Goal: Information Seeking & Learning: Learn about a topic

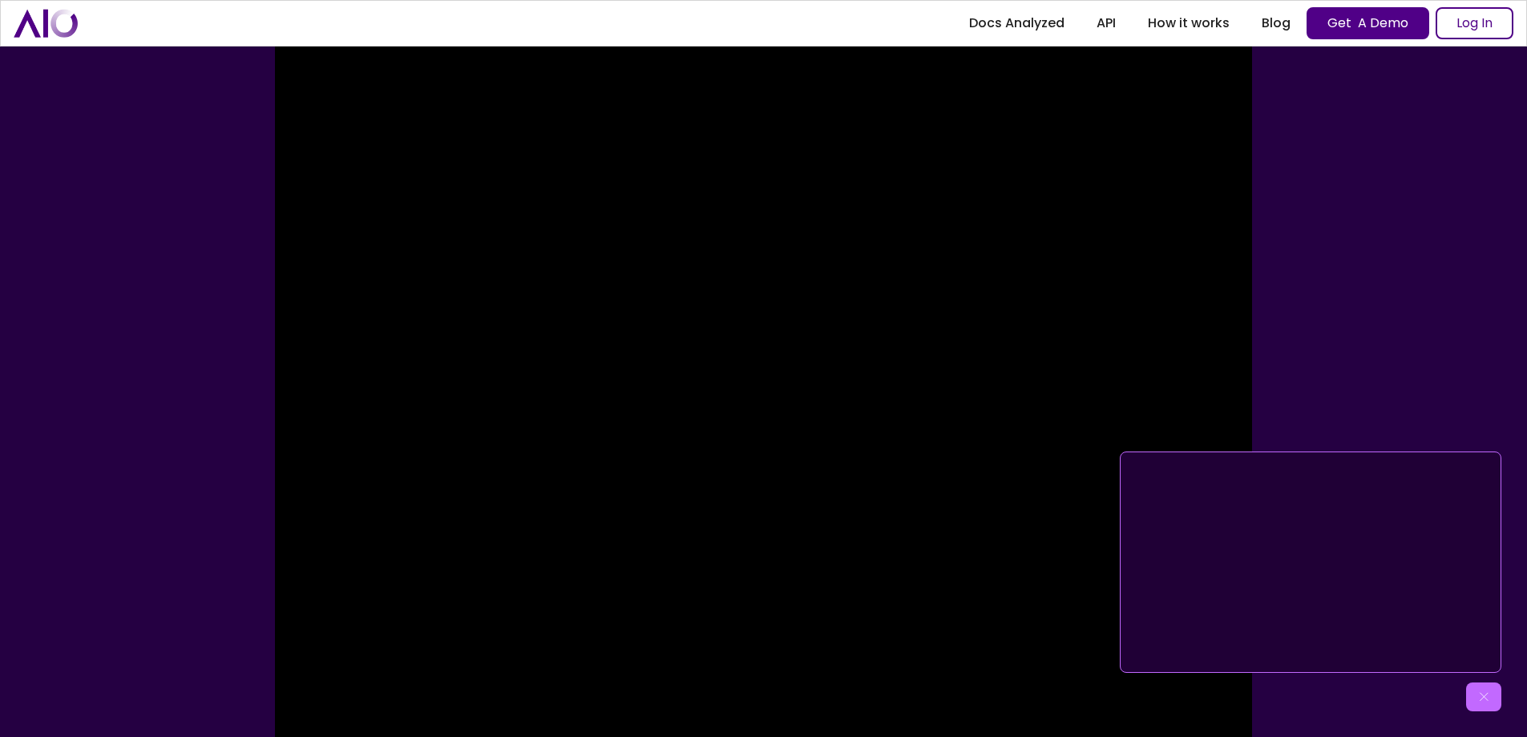
scroll to position [401, 0]
drag, startPoint x: 1527, startPoint y: 80, endPoint x: 1527, endPoint y: 167, distance: 86.6
click at [1527, 167] on div "Click for sound @keyframes VOLUME_SMALL_WAVE_FLASH { 0% { opacity: 0; } 33% { o…" at bounding box center [763, 309] width 1527 height 955
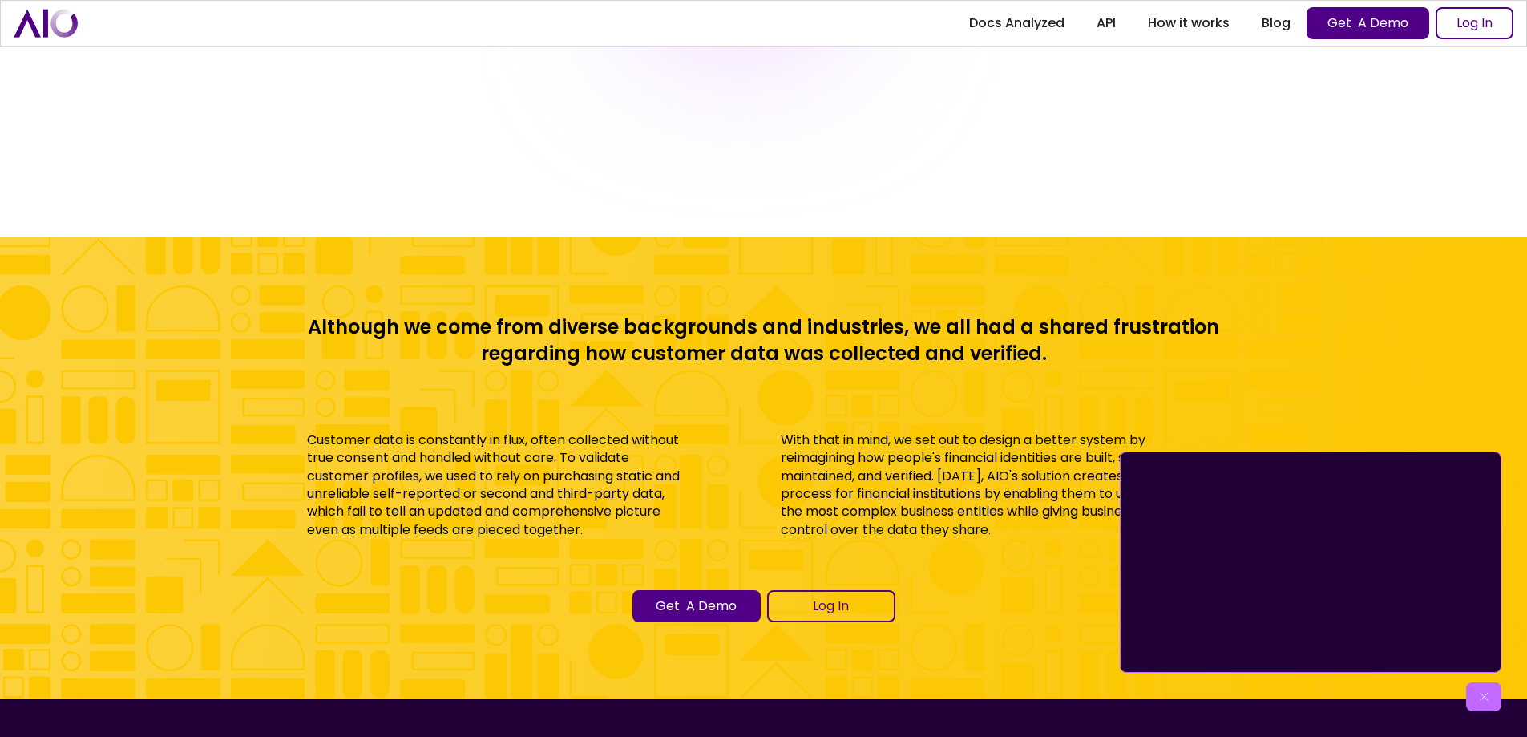
scroll to position [7141, 0]
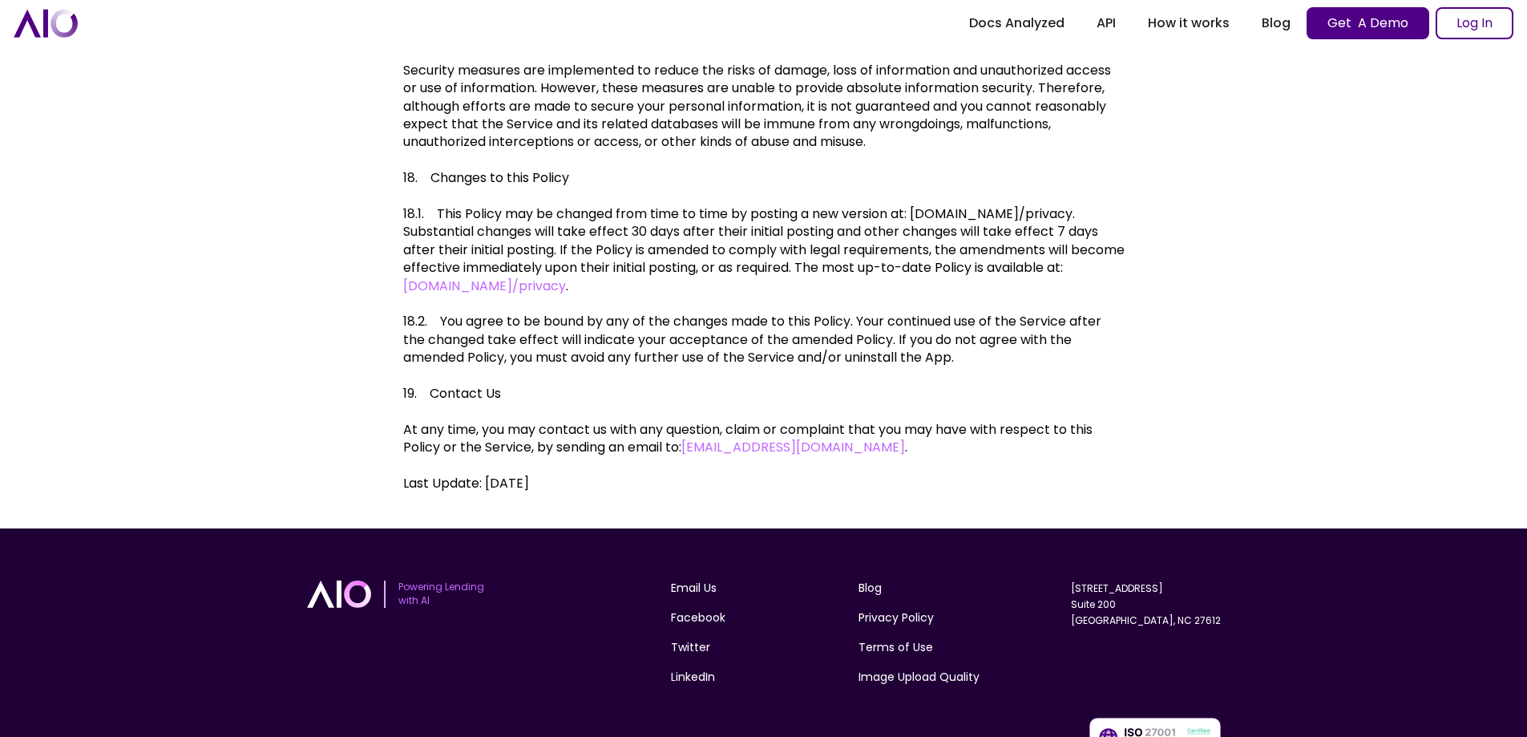
scroll to position [6639, 0]
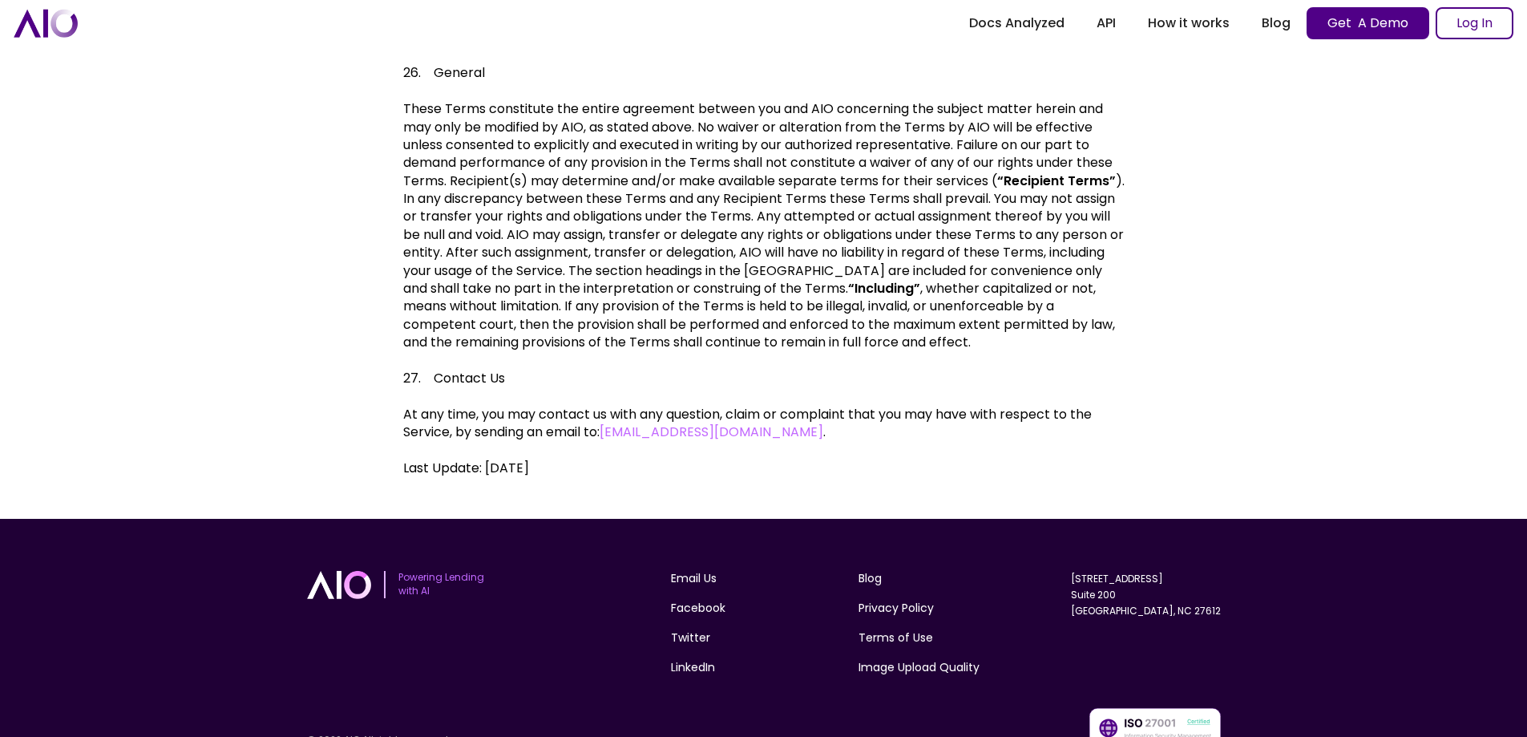
scroll to position [6734, 0]
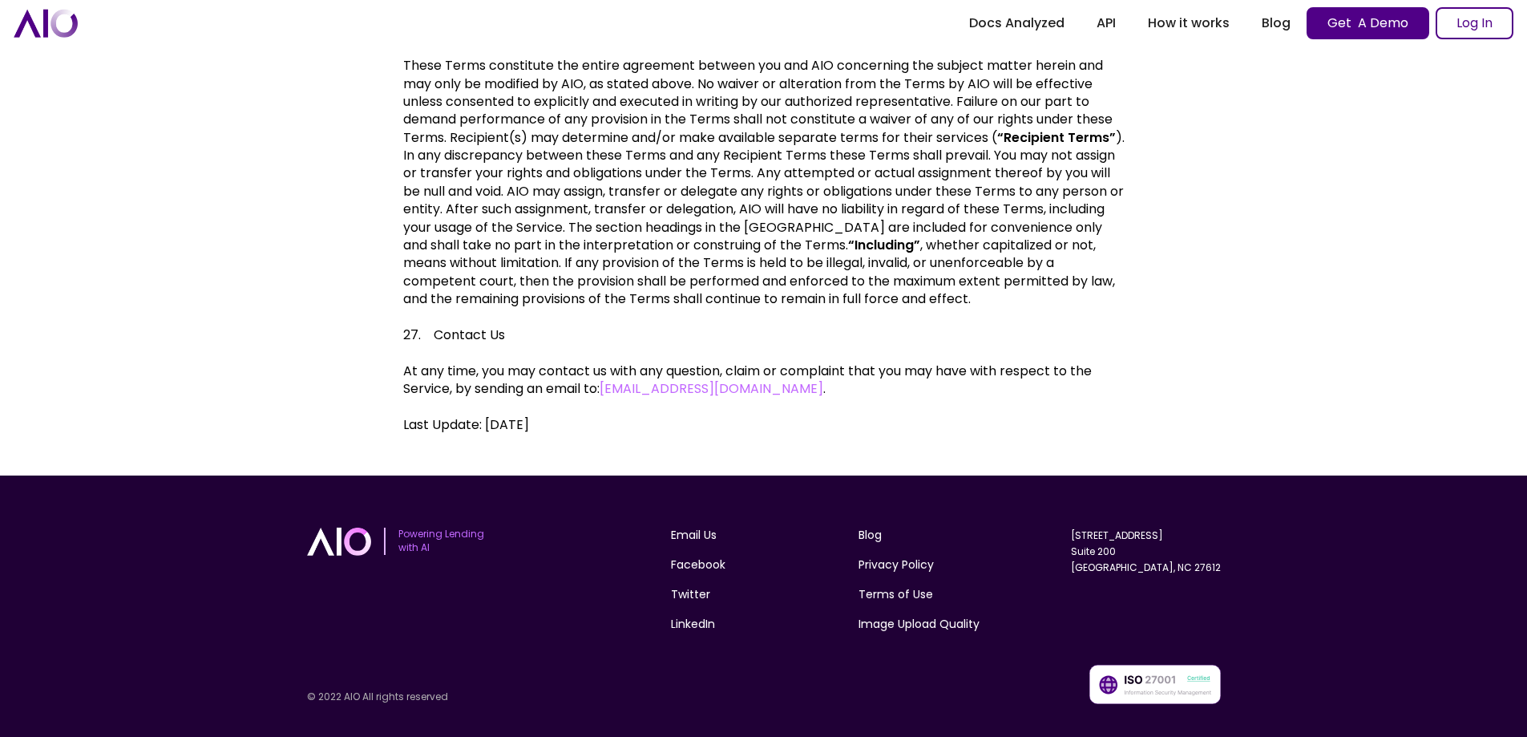
drag, startPoint x: 1103, startPoint y: 514, endPoint x: 1219, endPoint y: 520, distance: 115.6
click at [1219, 527] on div "Email Us Facebook Twitter LinkedIn Blog Privacy Policy Terms of Use Image Uploa…" at bounding box center [945, 586] width 549 height 119
copy link "[STREET_ADDRESS]"
drag, startPoint x: 1156, startPoint y: 534, endPoint x: 1112, endPoint y: 539, distance: 44.4
click at [1112, 539] on div "4801 Glenwood Avenue Suite 200 Raleigh, NC 27612" at bounding box center [1146, 551] width 150 height 48
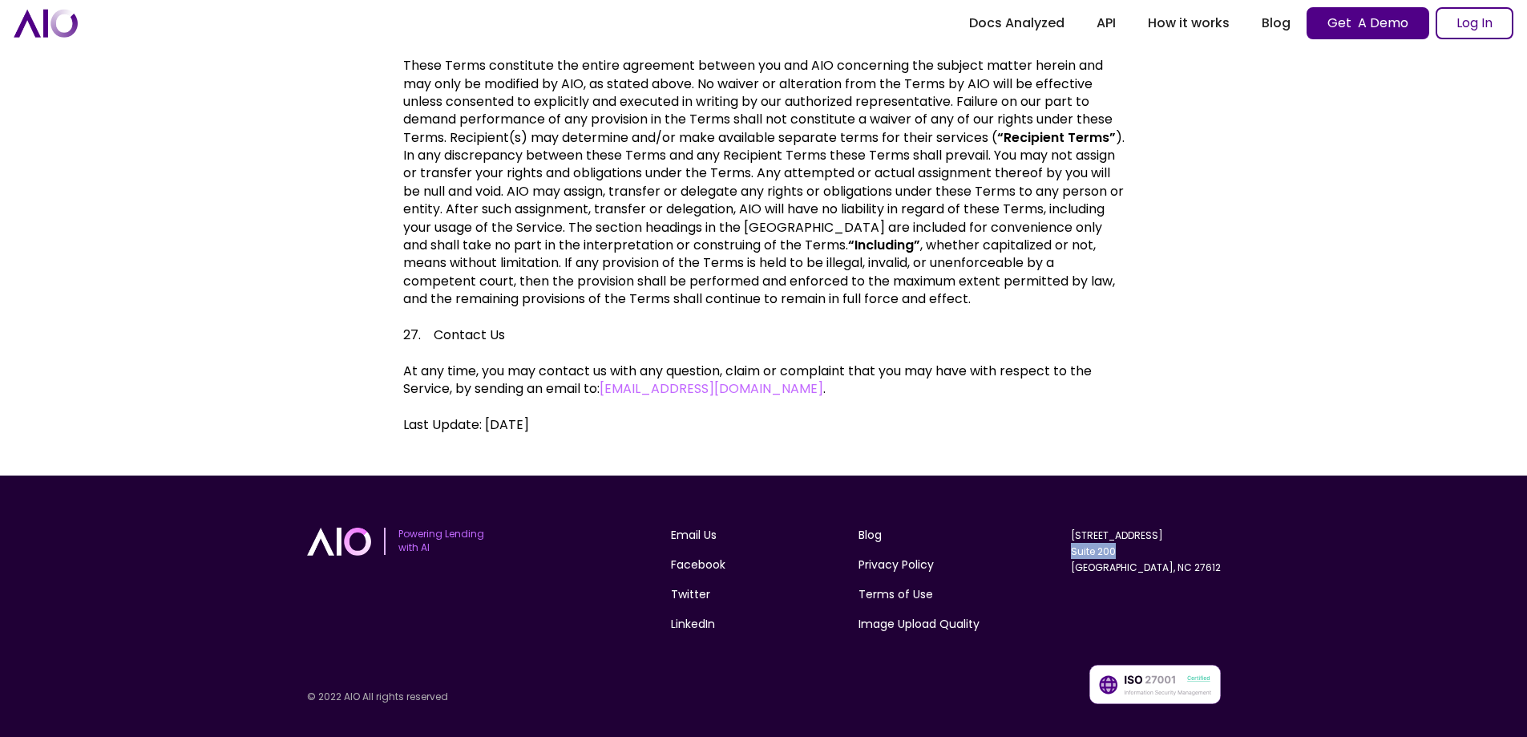
copy link "Suite 200"
click at [1127, 553] on link "4801 Glenwood Avenue Suite 200 Raleigh, NC 27612" at bounding box center [1146, 551] width 150 height 46
copy link "Suite 200"
drag, startPoint x: 1102, startPoint y: 556, endPoint x: 1145, endPoint y: 556, distance: 43.3
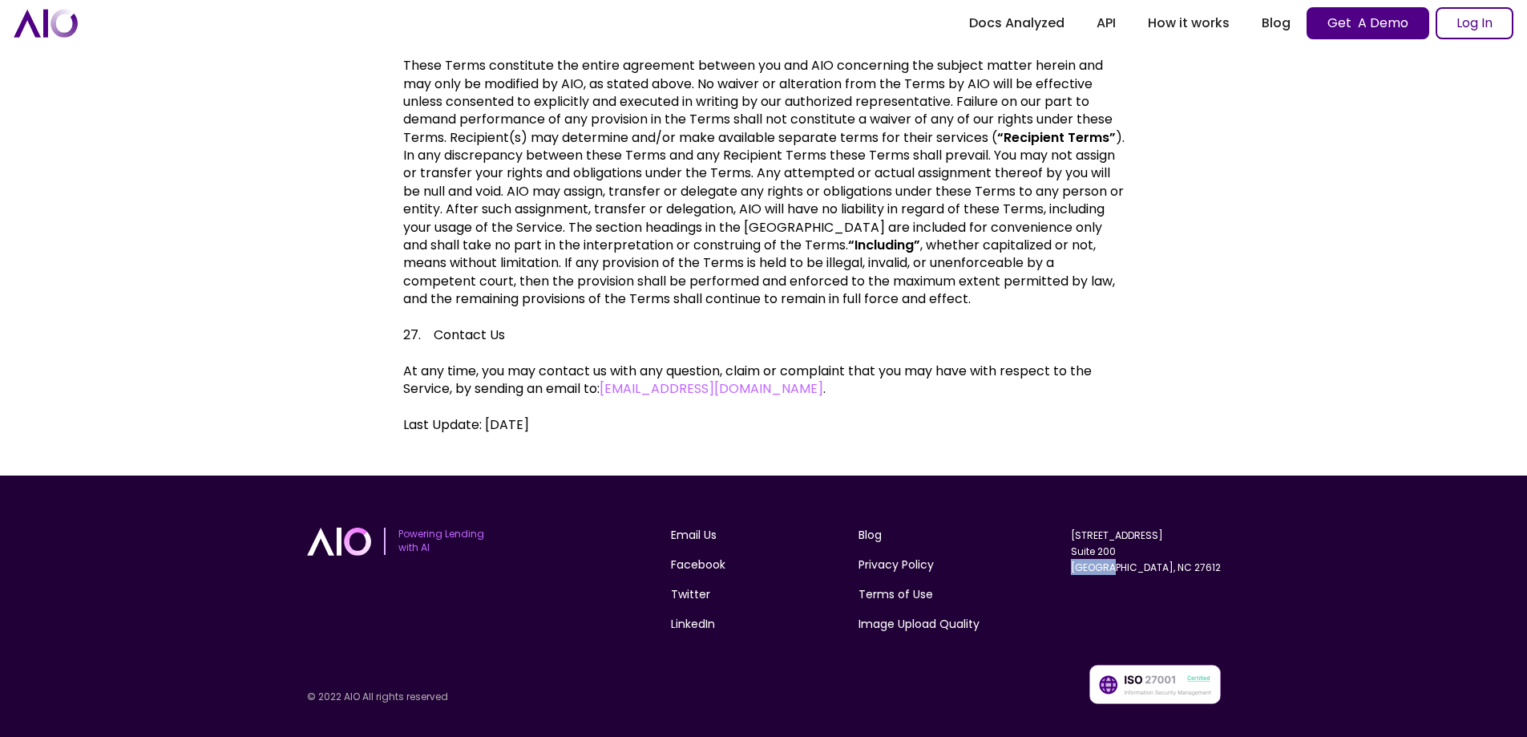
click at [1145, 556] on div "Email Us Facebook Twitter LinkedIn Blog Privacy Policy Terms of Use Image Uploa…" at bounding box center [945, 586] width 549 height 119
copy link "Raleigh"
drag, startPoint x: 1199, startPoint y: 550, endPoint x: 1539, endPoint y: 444, distance: 356.1
click at [1168, 557] on div "4801 Glenwood Avenue Suite 200 Raleigh, NC 27612" at bounding box center [1146, 586] width 150 height 119
copy link "27612"
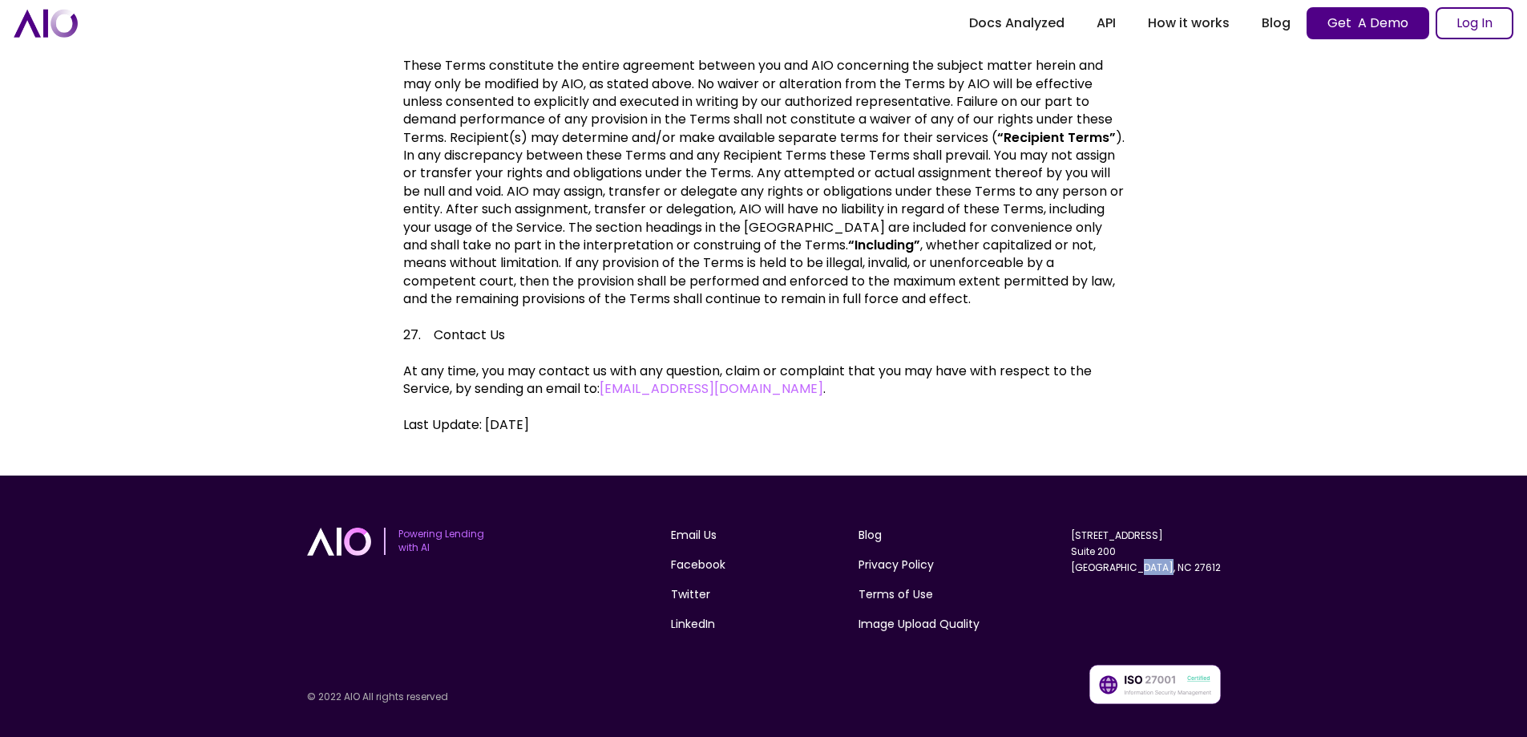
drag, startPoint x: 1236, startPoint y: 516, endPoint x: 1474, endPoint y: 512, distance: 238.2
click at [1111, 519] on div "Get Started Powering Lending with AI Email Us Facebook Twitter LinkedIn Blog Pr…" at bounding box center [763, 614] width 1527 height 279
copy link "[STREET_ADDRESS]"
click at [892, 236] on strong "“Including”" at bounding box center [884, 245] width 72 height 18
drag, startPoint x: 768, startPoint y: 368, endPoint x: 609, endPoint y: 381, distance: 159.3
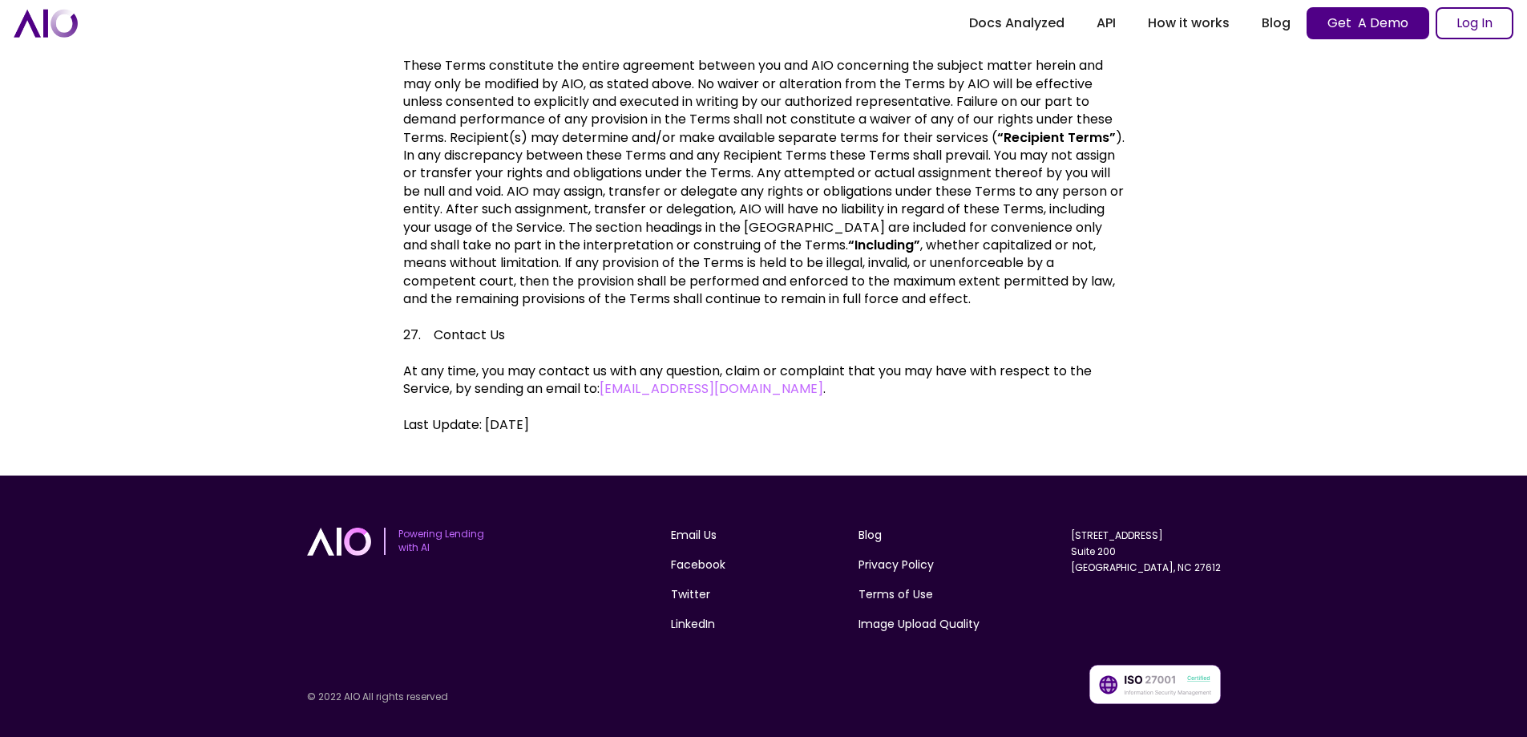
click at [814, 398] on p "​" at bounding box center [764, 407] width 722 height 18
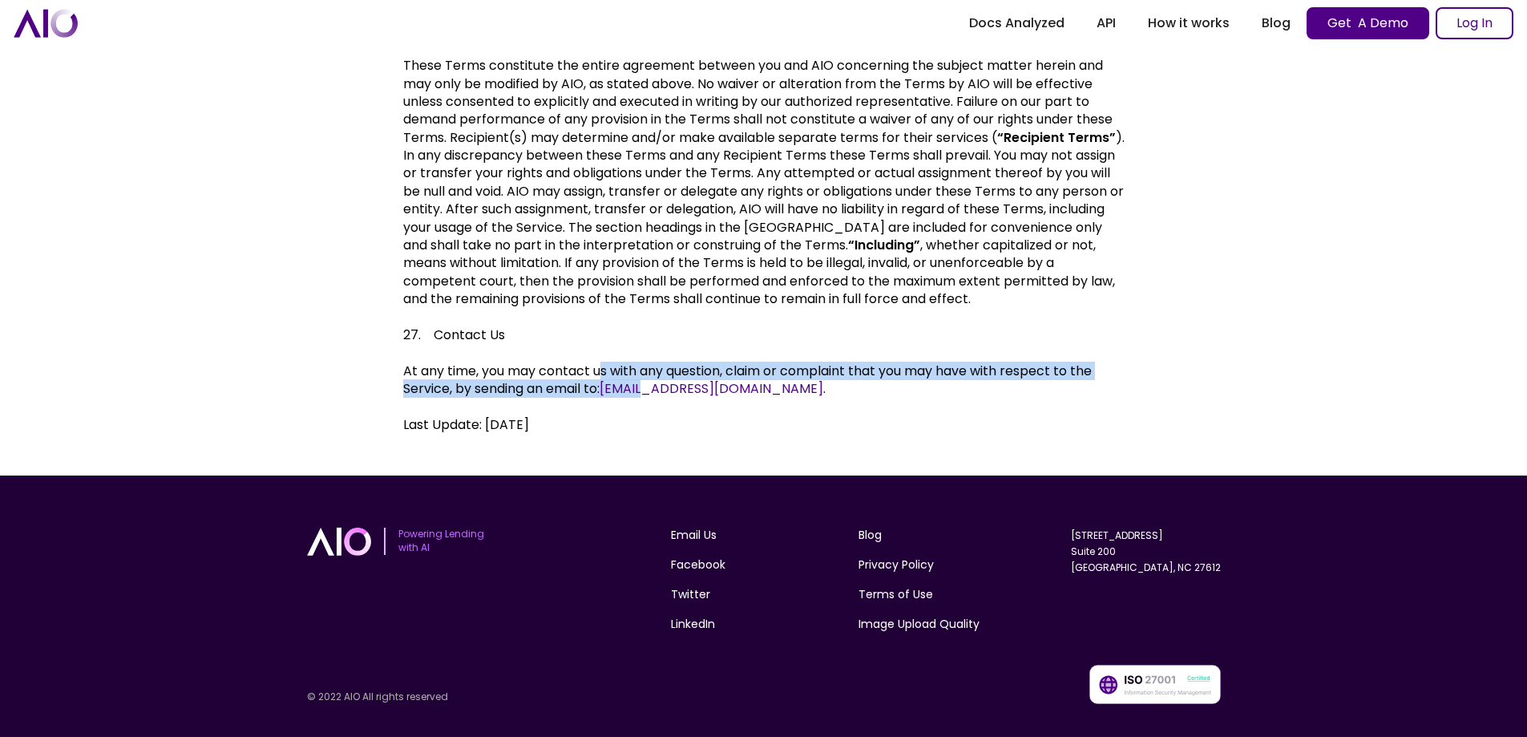
drag, startPoint x: 603, startPoint y: 361, endPoint x: 666, endPoint y: 372, distance: 64.3
click at [661, 372] on p "At any time, you may contact us with any question, claim or complaint that you …" at bounding box center [764, 371] width 722 height 54
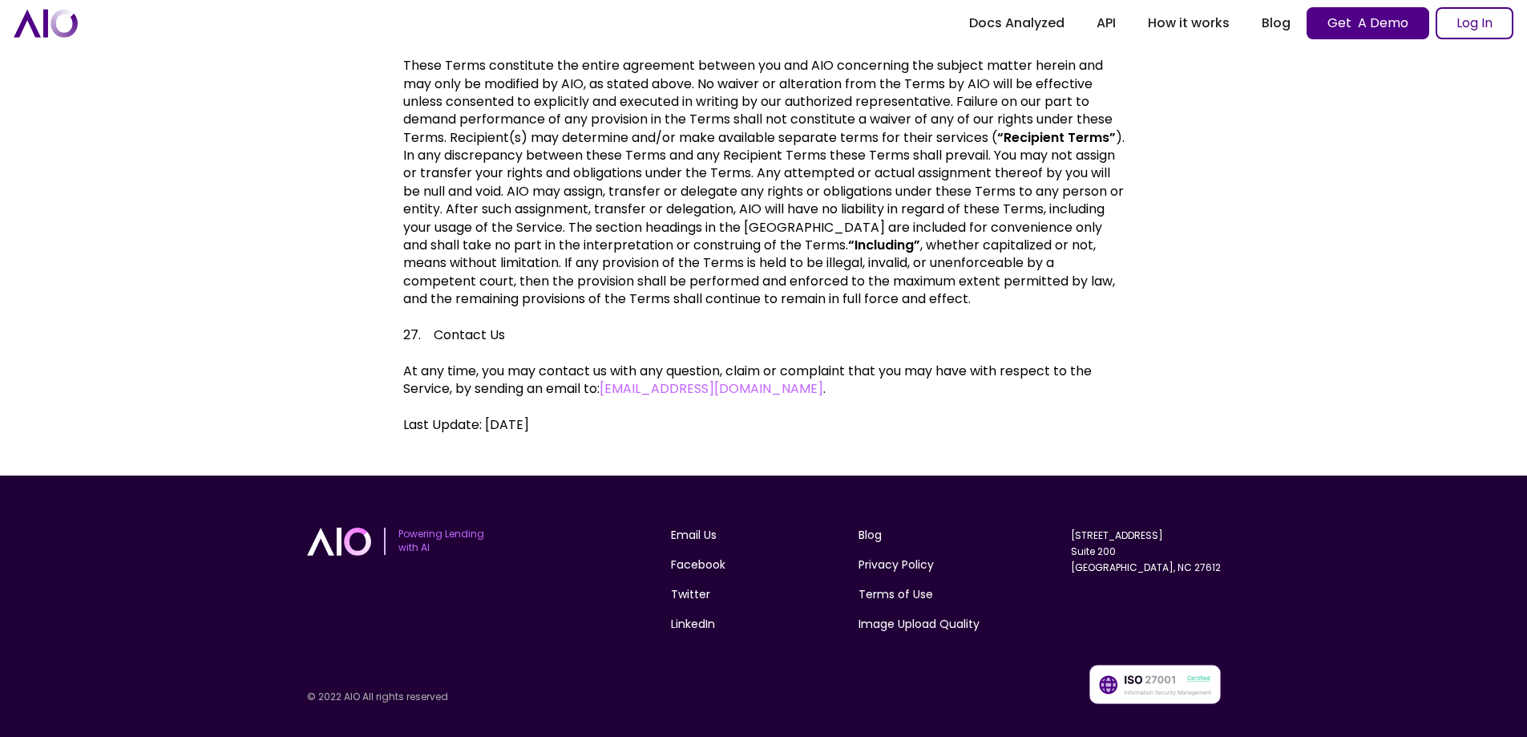
click at [733, 416] on p "Last Update: September 24, 2020" at bounding box center [764, 425] width 722 height 18
click at [547, 86] on p "These Terms constitute the entire agreement between you and AIO concerning the …" at bounding box center [764, 173] width 722 height 269
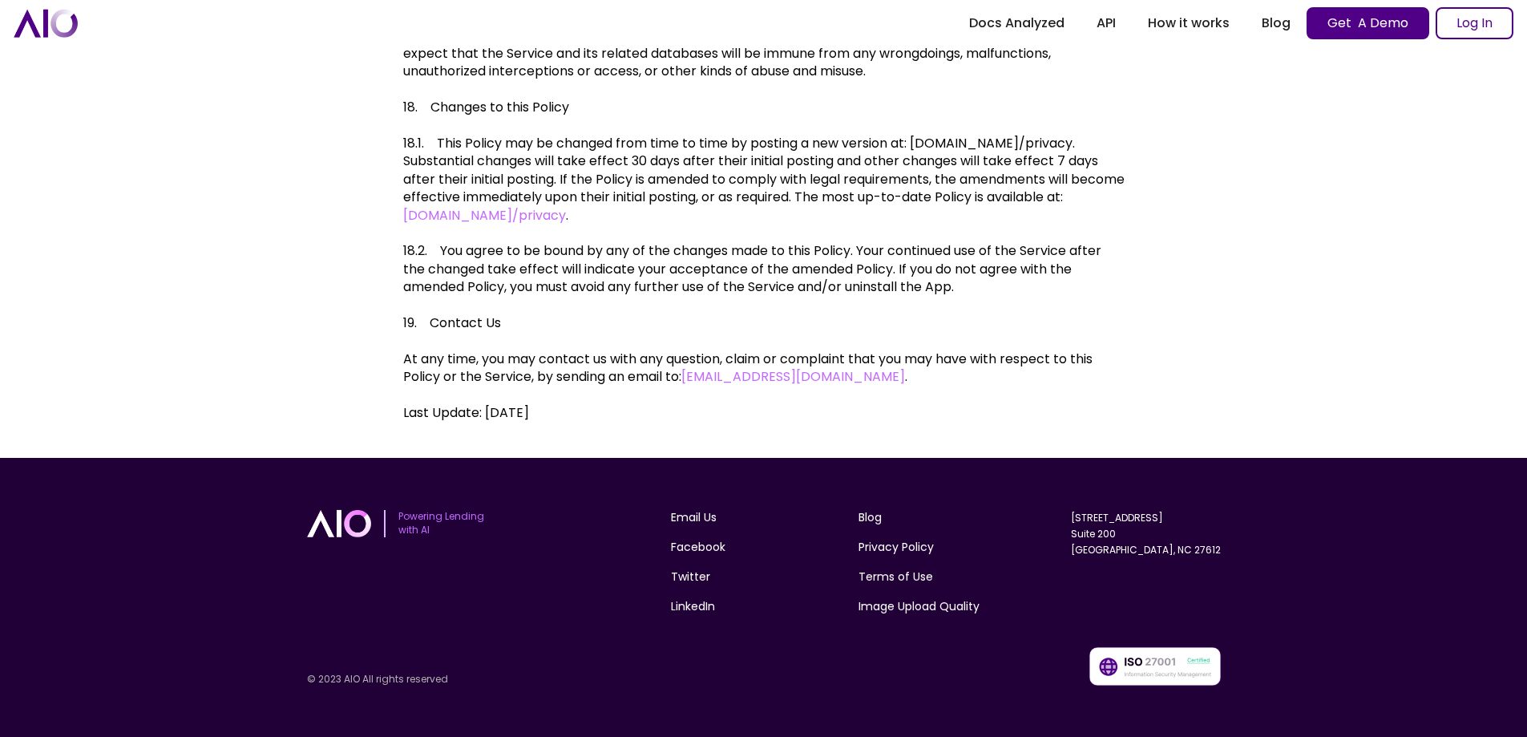
click at [962, 142] on p "18.1. This Policy may be changed from time to time by posting a new version at:…" at bounding box center [764, 170] width 722 height 107
click at [884, 305] on p "19. Contact Us" at bounding box center [764, 314] width 722 height 36
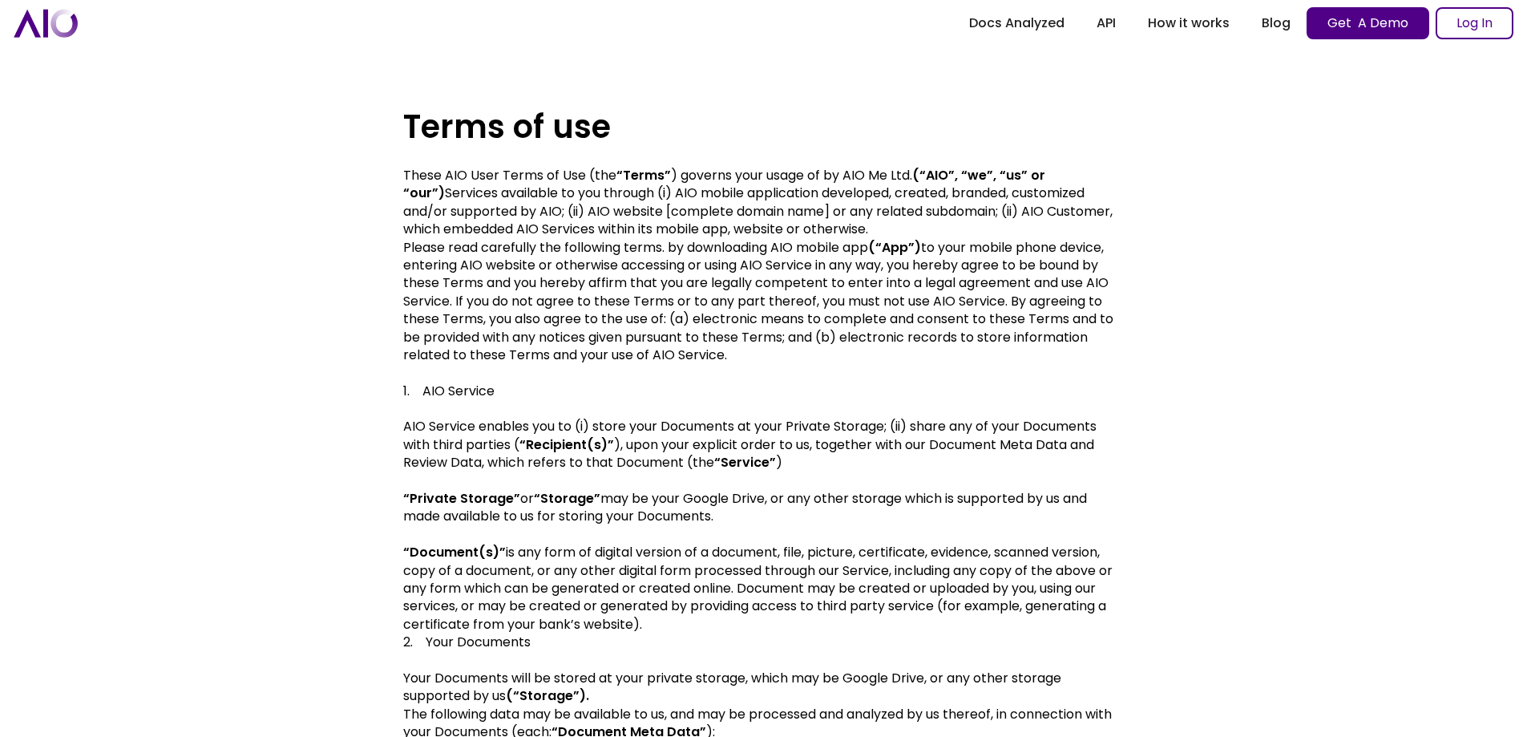
scroll to position [6734, 0]
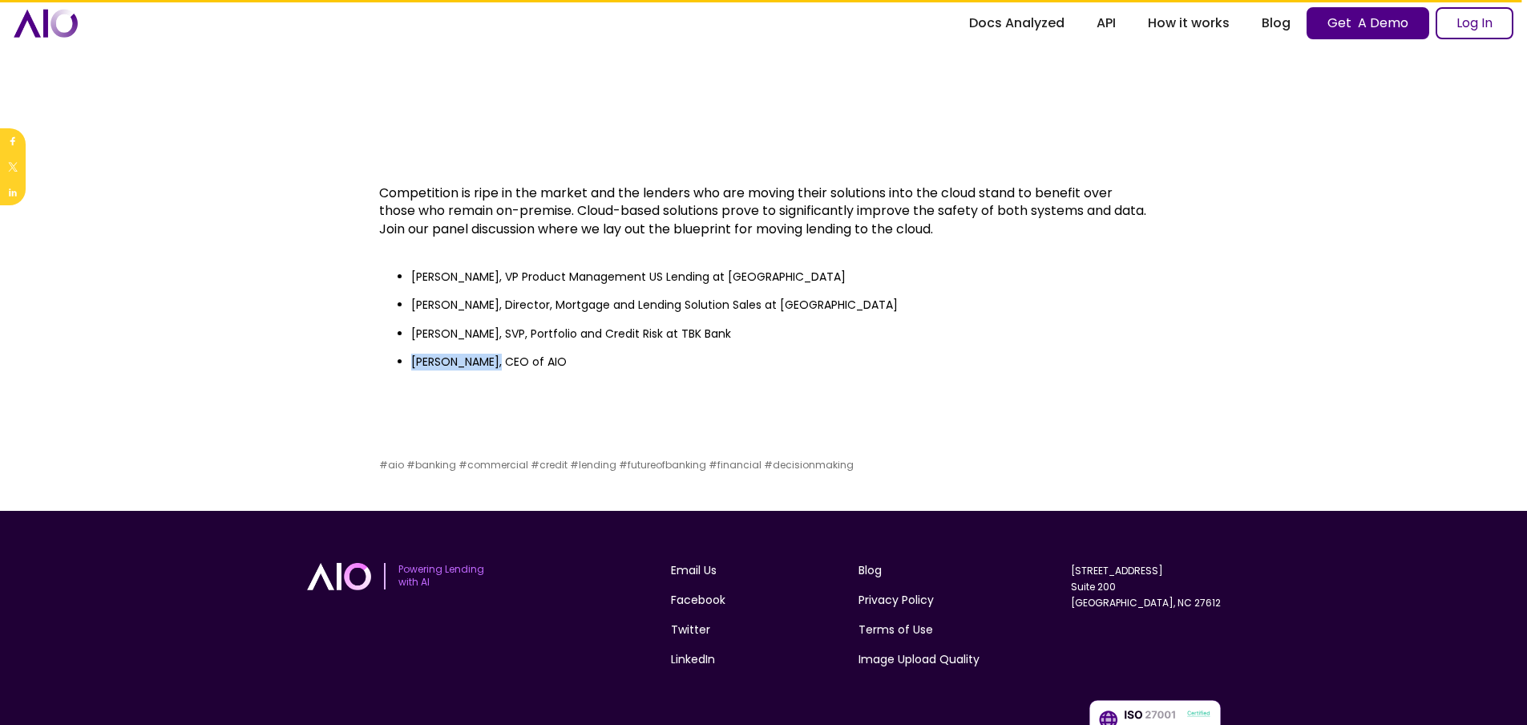
drag, startPoint x: 413, startPoint y: 360, endPoint x: 494, endPoint y: 366, distance: 81.2
click at [494, 366] on li "[PERSON_NAME], CEO of AIO" at bounding box center [780, 362] width 738 height 16
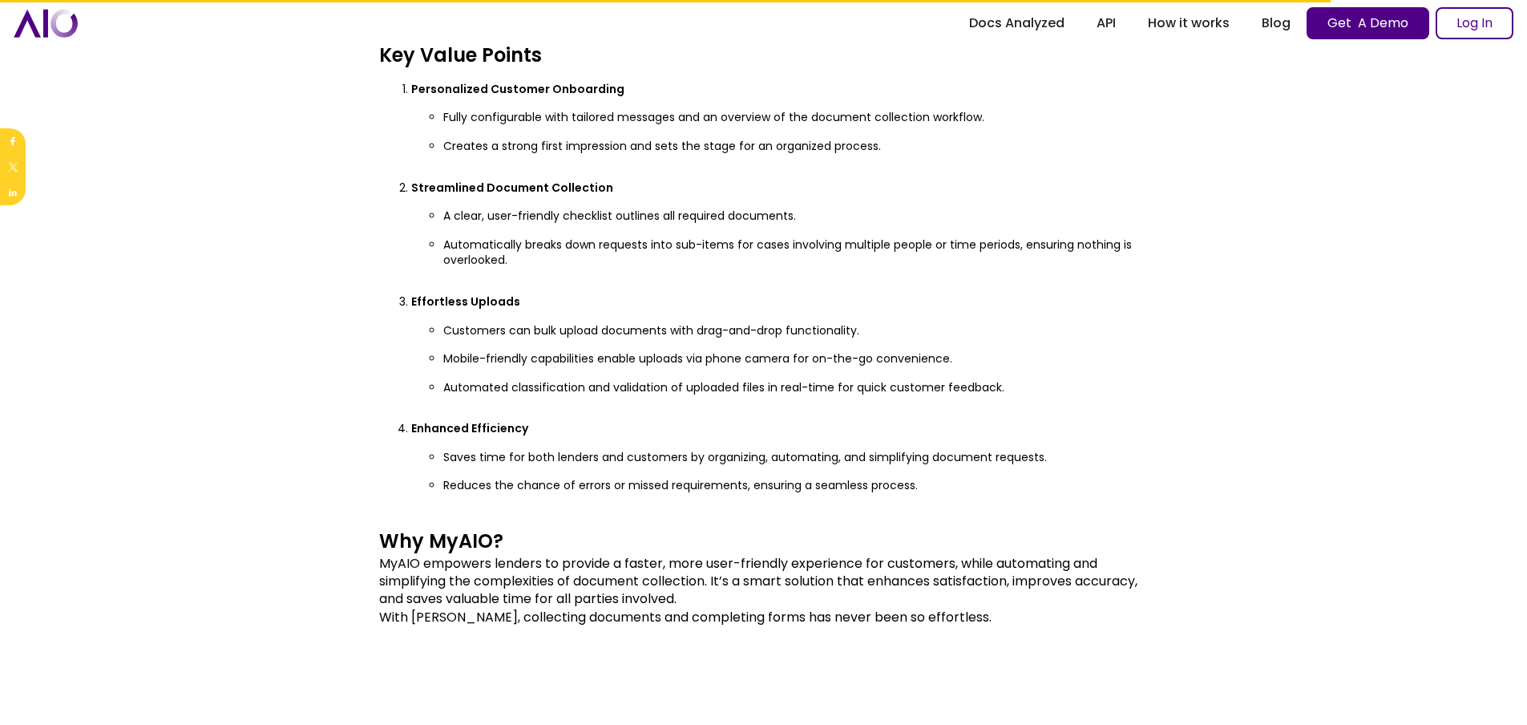
scroll to position [1123, 0]
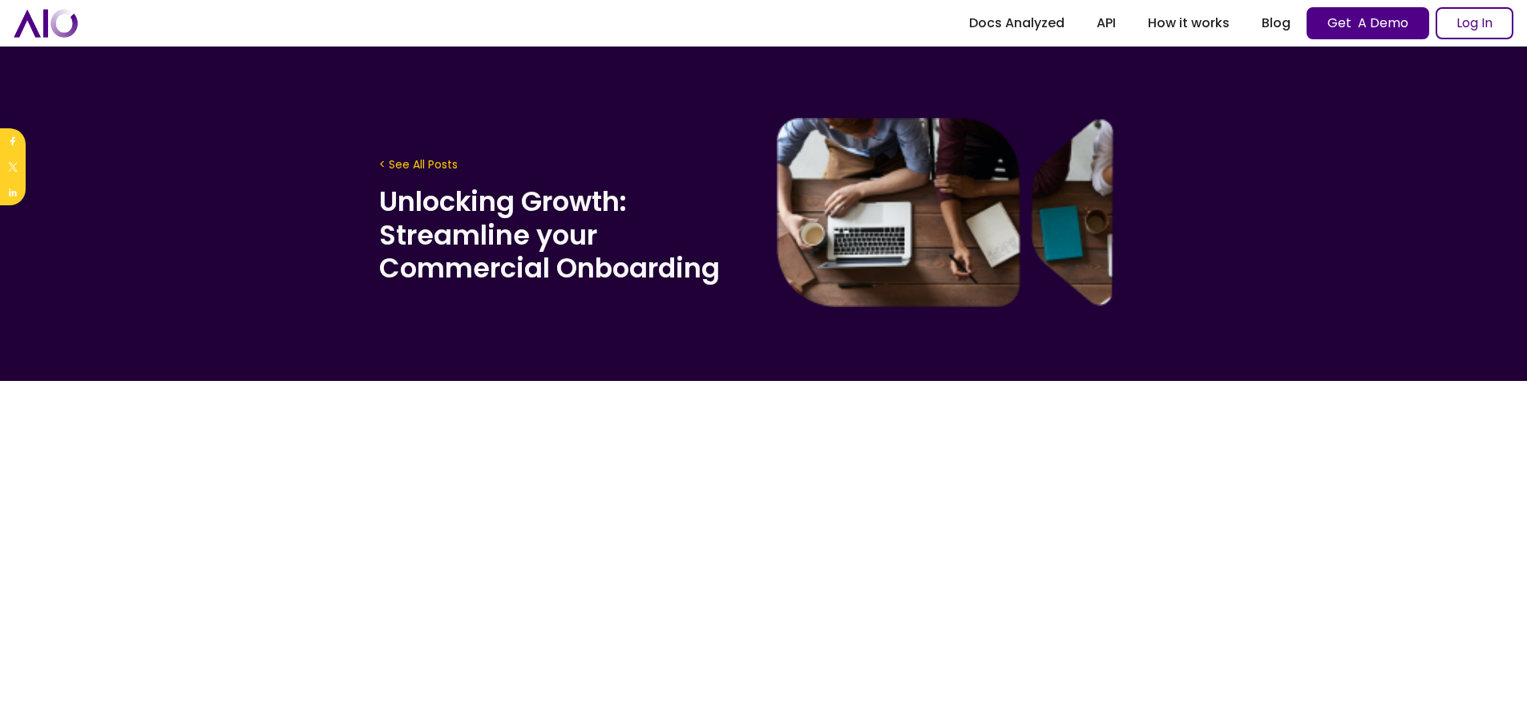
click at [225, 290] on div at bounding box center [763, 212] width 1527 height 337
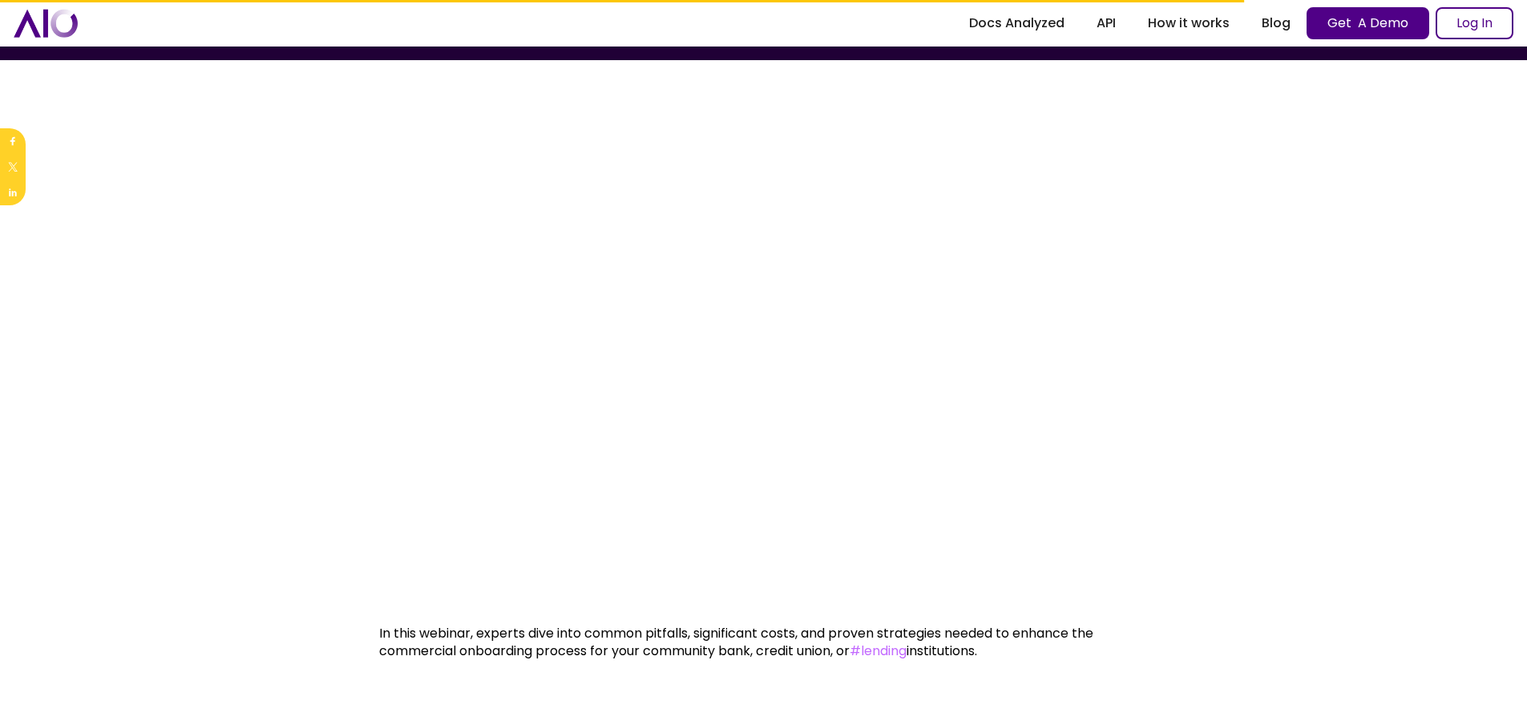
scroll to position [655, 0]
